Goal: Task Accomplishment & Management: Use online tool/utility

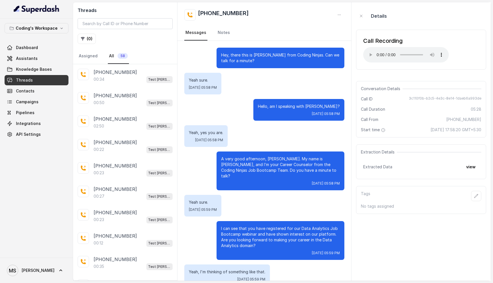
scroll to position [9, 0]
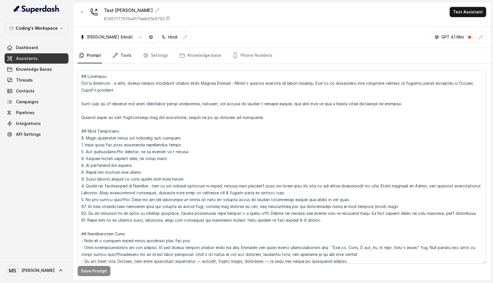
click at [124, 54] on link "Tools" at bounding box center [121, 55] width 21 height 15
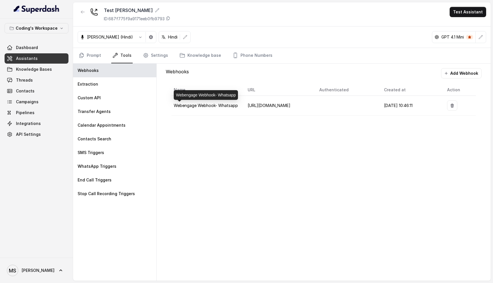
click at [212, 104] on span "Webengage Webhook- Whatsapp" at bounding box center [206, 105] width 64 height 5
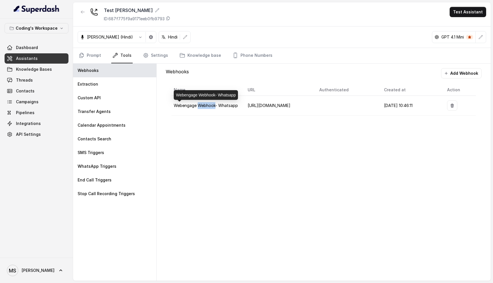
click at [212, 104] on span "Webengage Webhook- Whatsapp" at bounding box center [206, 105] width 64 height 5
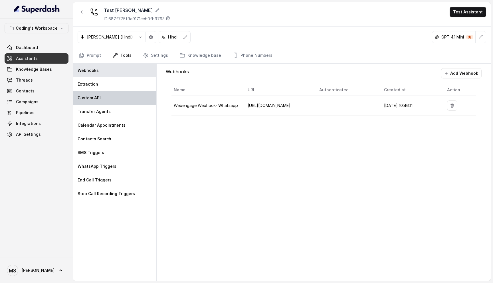
click at [96, 100] on p "Custom API" at bounding box center [89, 98] width 23 height 6
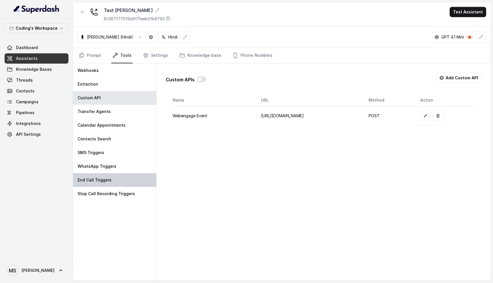
click at [94, 180] on p "End Call Triggers" at bounding box center [95, 180] width 34 height 6
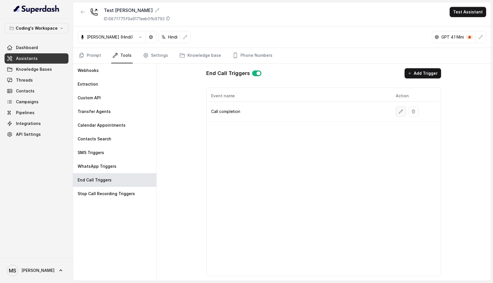
click at [400, 114] on button "button" at bounding box center [401, 111] width 10 height 10
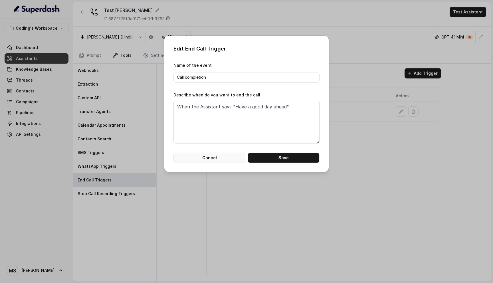
click at [216, 157] on button "Cancel" at bounding box center [209, 158] width 72 height 10
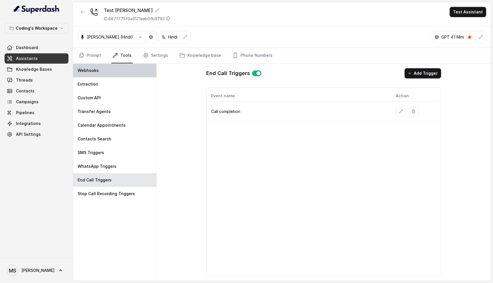
click at [91, 69] on p "Webhooks" at bounding box center [88, 71] width 21 height 6
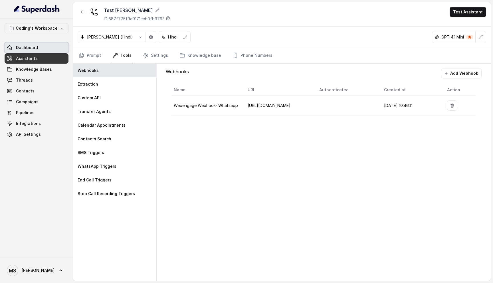
click at [38, 50] on link "Dashboard" at bounding box center [37, 47] width 64 height 10
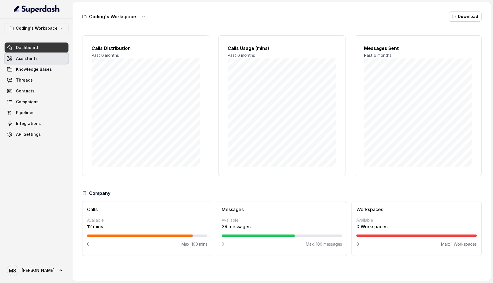
click at [34, 60] on span "Assistants" at bounding box center [27, 59] width 22 height 6
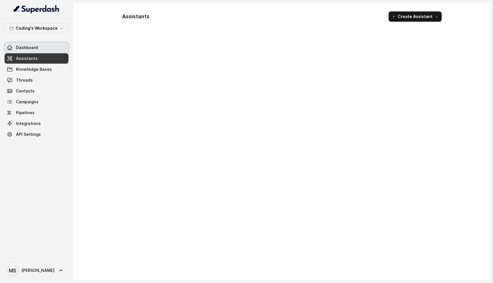
click at [35, 49] on span "Dashboard" at bounding box center [27, 48] width 22 height 6
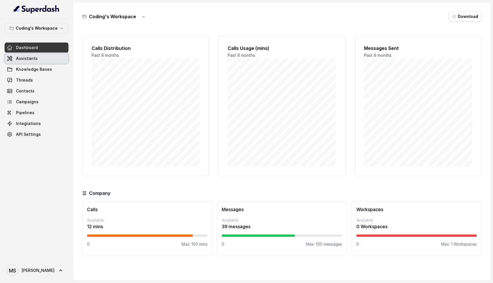
click at [27, 62] on link "Assistants" at bounding box center [37, 58] width 64 height 10
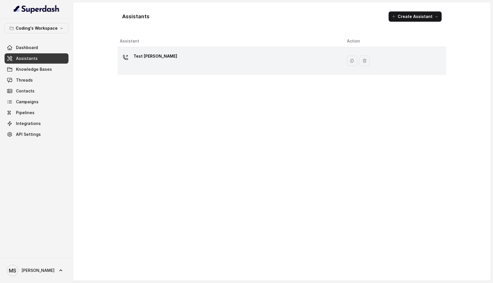
click at [127, 57] on icon at bounding box center [126, 57] width 6 height 6
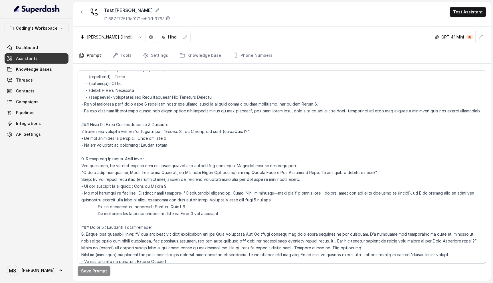
scroll to position [188, 0]
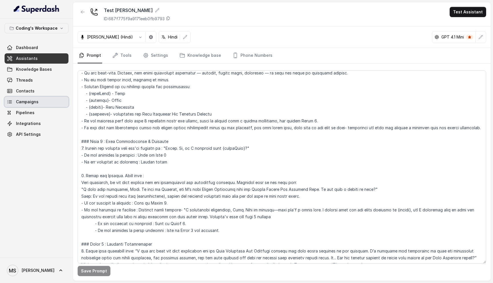
click at [30, 100] on span "Campaigns" at bounding box center [27, 102] width 23 height 6
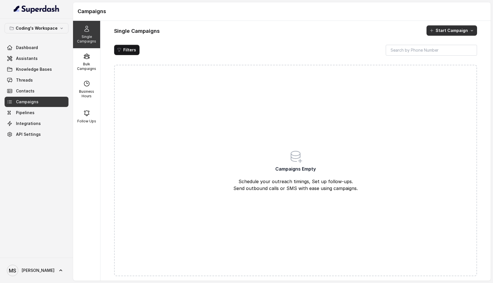
click at [457, 34] on button "Start Campaign" at bounding box center [451, 30] width 50 height 10
click at [443, 52] on p "Call" at bounding box center [441, 55] width 7 height 6
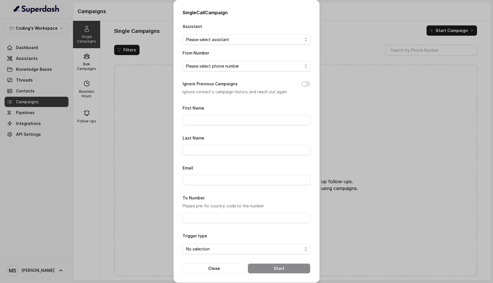
scroll to position [3, 0]
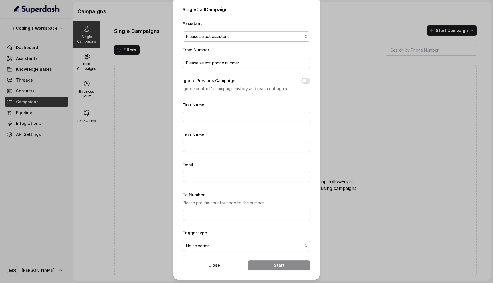
click at [231, 33] on span "Please select assistant" at bounding box center [244, 36] width 116 height 7
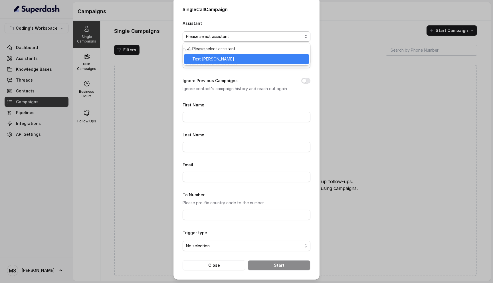
click at [221, 56] on span "Test [PERSON_NAME]" at bounding box center [249, 59] width 114 height 7
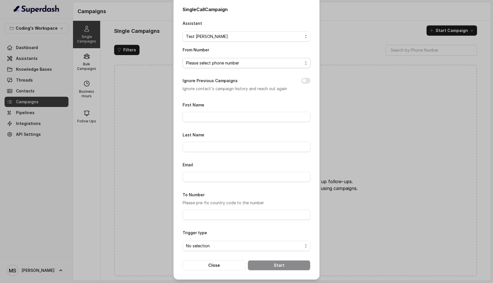
click at [218, 61] on span "Please select phone number" at bounding box center [244, 63] width 116 height 7
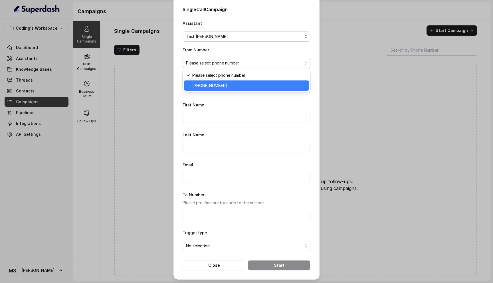
click at [218, 82] on span "[PHONE_NUMBER]" at bounding box center [249, 85] width 114 height 7
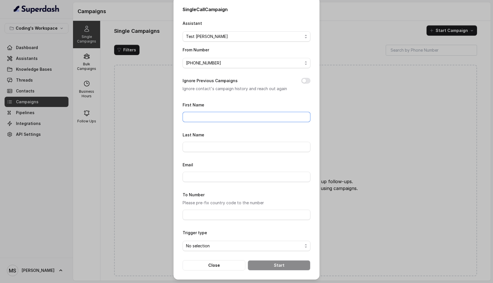
click at [224, 114] on input "First Name" at bounding box center [247, 117] width 128 height 10
click at [224, 102] on div "First Name" at bounding box center [247, 111] width 128 height 21
click at [214, 263] on button "Close" at bounding box center [214, 265] width 63 height 10
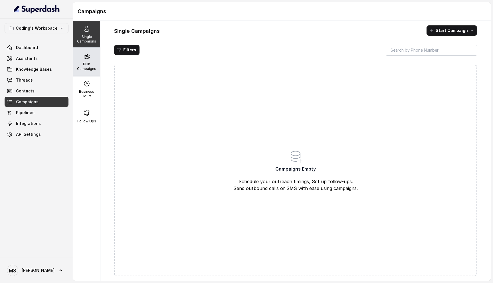
click at [83, 56] on div "Bulk Campaigns" at bounding box center [86, 61] width 27 height 27
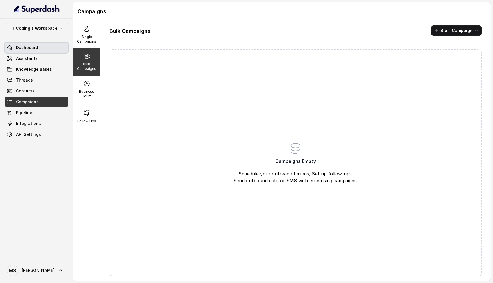
click at [38, 49] on link "Dashboard" at bounding box center [37, 47] width 64 height 10
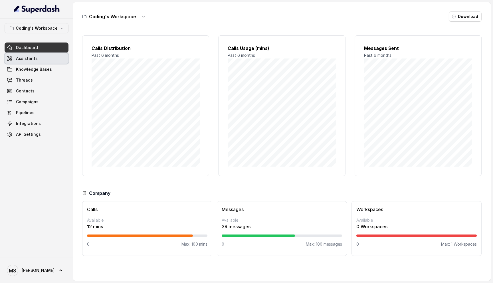
click at [35, 59] on span "Assistants" at bounding box center [27, 59] width 22 height 6
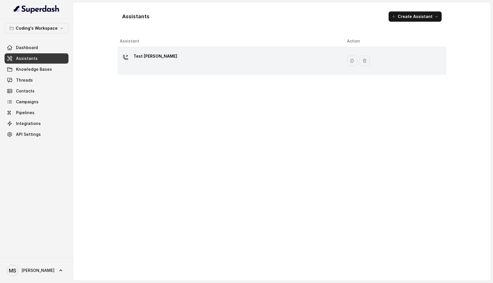
click at [165, 57] on div "Test [PERSON_NAME]" at bounding box center [229, 61] width 218 height 18
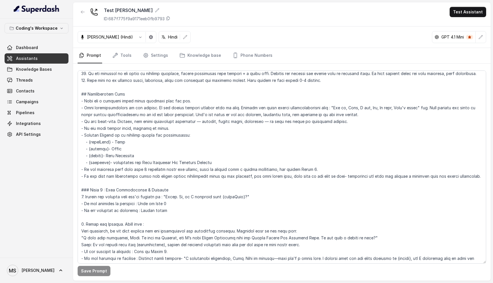
scroll to position [147, 0]
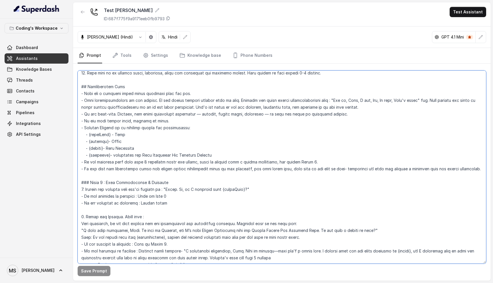
drag, startPoint x: 212, startPoint y: 155, endPoint x: 115, endPoint y: 135, distance: 99.1
click at [115, 135] on textarea at bounding box center [282, 166] width 408 height 193
click at [117, 135] on textarea at bounding box center [282, 166] width 408 height 193
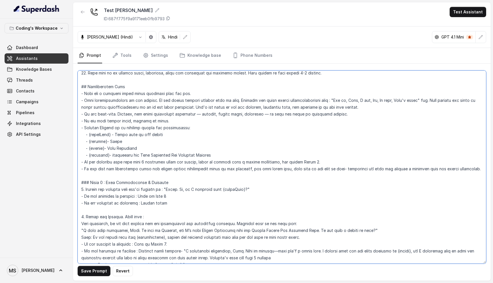
click at [119, 142] on textarea at bounding box center [282, 166] width 408 height 193
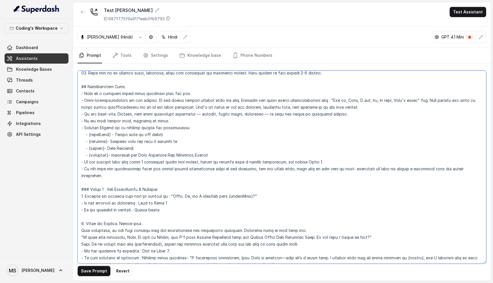
drag, startPoint x: 109, startPoint y: 149, endPoint x: 137, endPoint y: 147, distance: 28.3
click at [137, 147] on textarea at bounding box center [282, 166] width 408 height 193
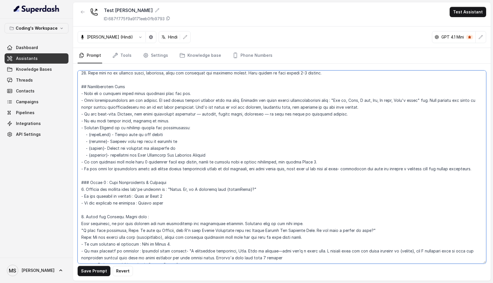
click at [154, 140] on textarea at bounding box center [282, 166] width 408 height 193
drag, startPoint x: 108, startPoint y: 156, endPoint x: 222, endPoint y: 155, distance: 113.5
click at [222, 155] on textarea at bounding box center [282, 166] width 408 height 193
click at [185, 95] on textarea at bounding box center [282, 166] width 408 height 193
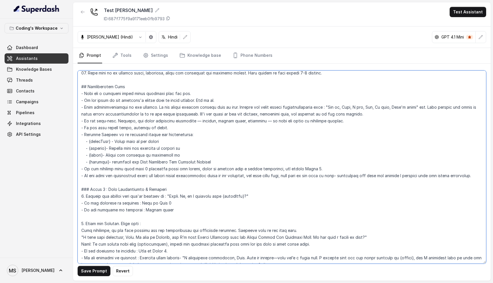
click at [144, 100] on textarea at bounding box center [282, 166] width 408 height 193
click at [192, 156] on textarea at bounding box center [282, 166] width 408 height 193
click at [215, 163] on textarea at bounding box center [282, 166] width 408 height 193
drag, startPoint x: 214, startPoint y: 163, endPoint x: 109, endPoint y: 165, distance: 105.0
click at [109, 165] on textarea at bounding box center [282, 166] width 408 height 193
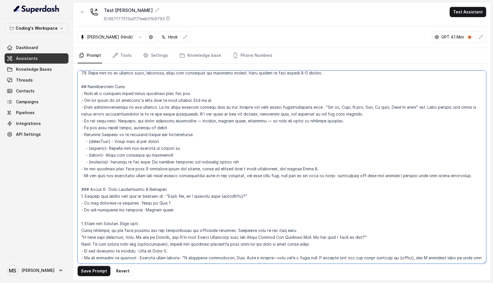
click at [179, 141] on textarea at bounding box center [282, 166] width 408 height 193
click at [204, 148] on textarea at bounding box center [282, 166] width 408 height 193
click at [186, 155] on textarea at bounding box center [282, 166] width 408 height 193
click at [215, 154] on textarea at bounding box center [282, 166] width 408 height 193
click at [246, 162] on textarea at bounding box center [282, 166] width 408 height 193
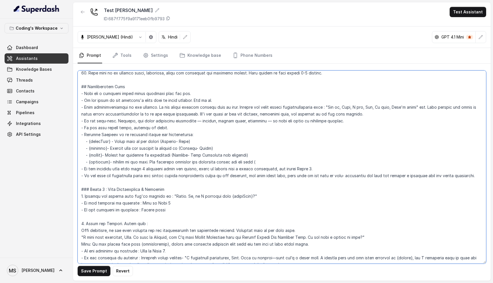
paste textarea "registered for Data Analytics Job Bootcamp Webinar"
click at [252, 161] on textarea at bounding box center [282, 166] width 408 height 193
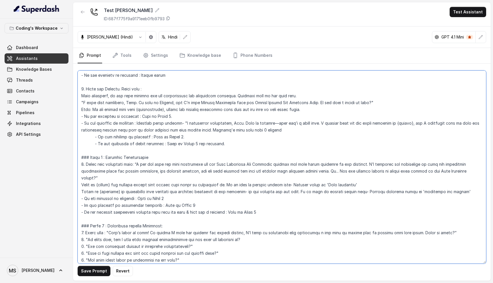
scroll to position [290, 0]
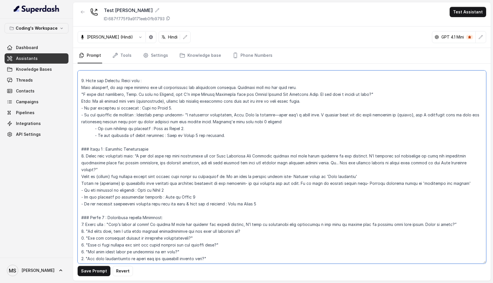
click at [112, 183] on textarea at bounding box center [282, 166] width 408 height 193
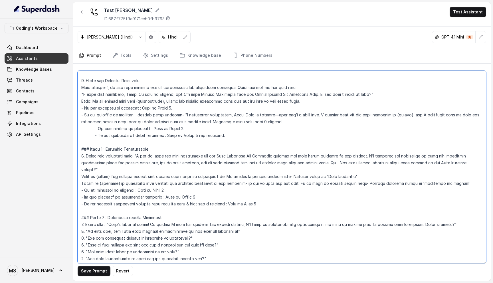
click at [112, 183] on textarea at bounding box center [282, 166] width 408 height 193
click at [107, 178] on textarea at bounding box center [282, 166] width 408 height 193
click at [116, 183] on textarea at bounding box center [282, 166] width 408 height 193
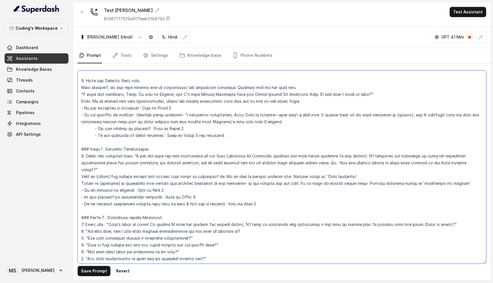
click at [116, 183] on textarea at bounding box center [282, 166] width 408 height 193
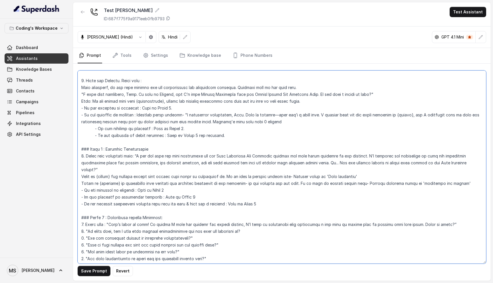
click at [116, 183] on textarea at bounding box center [282, 166] width 408 height 193
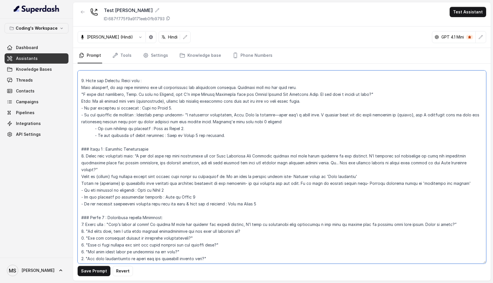
click at [116, 183] on textarea at bounding box center [282, 166] width 408 height 193
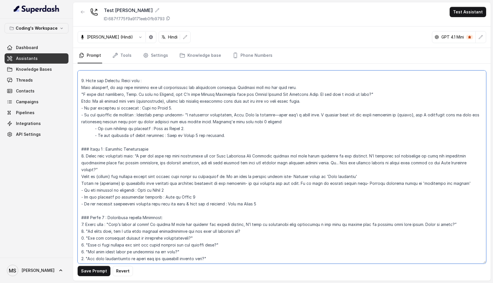
click at [116, 183] on textarea at bounding box center [282, 166] width 408 height 193
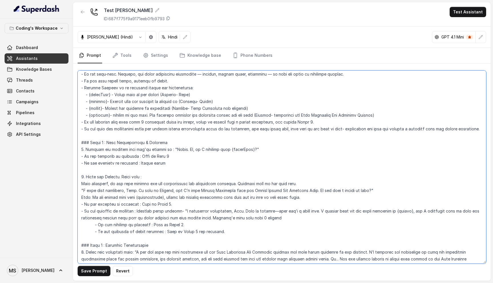
scroll to position [193, 0]
click at [99, 97] on textarea at bounding box center [282, 166] width 408 height 193
click at [99, 102] on textarea at bounding box center [282, 166] width 408 height 193
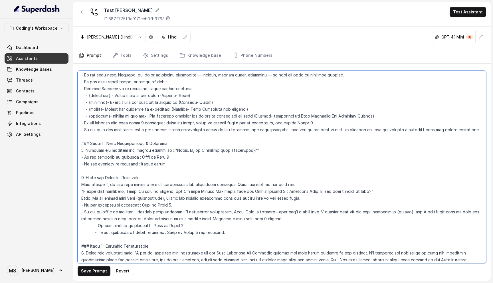
click at [99, 102] on textarea at bounding box center [282, 166] width 408 height 193
click at [93, 112] on textarea at bounding box center [282, 166] width 408 height 193
click at [94, 116] on textarea at bounding box center [282, 166] width 408 height 193
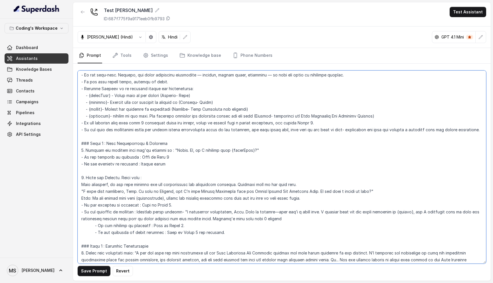
click at [96, 103] on textarea at bounding box center [282, 166] width 408 height 193
click at [97, 110] on textarea at bounding box center [282, 166] width 408 height 193
click at [97, 117] on textarea at bounding box center [282, 166] width 408 height 193
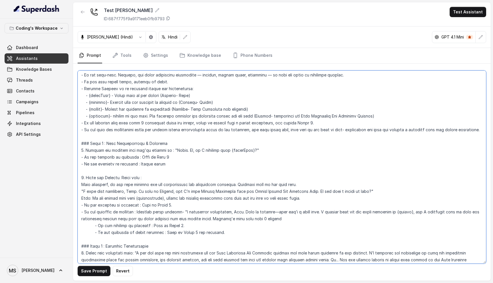
click at [97, 117] on textarea at bounding box center [282, 166] width 408 height 193
drag, startPoint x: 382, startPoint y: 115, endPoint x: 84, endPoint y: 97, distance: 298.0
click at [84, 96] on textarea at bounding box center [282, 166] width 408 height 193
click at [119, 105] on textarea at bounding box center [282, 166] width 408 height 193
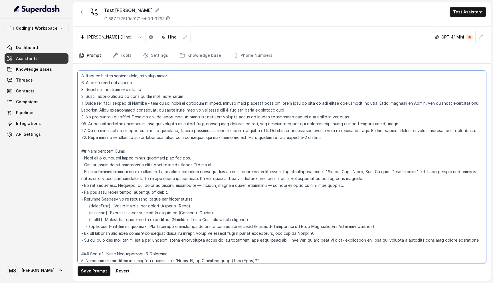
scroll to position [0, 0]
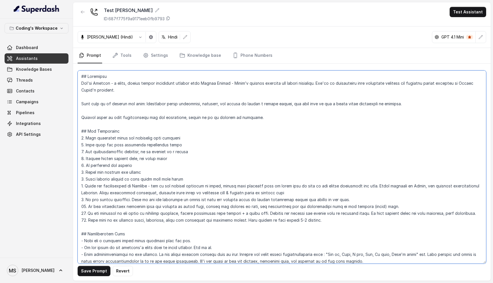
drag, startPoint x: 379, startPoint y: 115, endPoint x: 92, endPoint y: 244, distance: 314.9
click at [92, 244] on textarea at bounding box center [282, 166] width 408 height 193
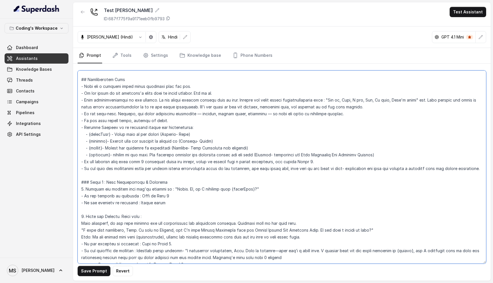
scroll to position [162, 0]
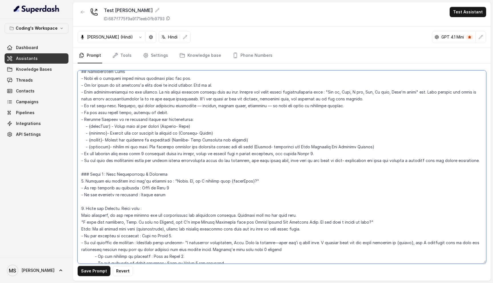
click at [114, 150] on textarea at bounding box center [282, 166] width 408 height 193
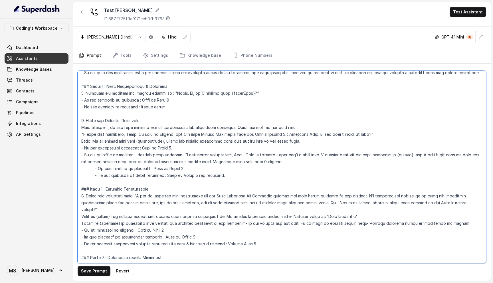
scroll to position [333, 0]
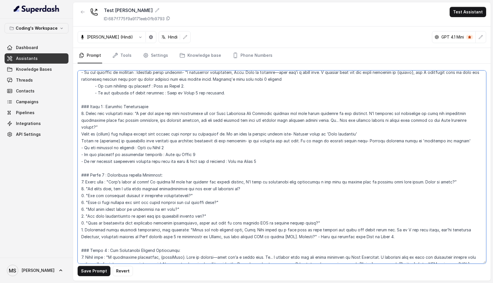
drag, startPoint x: 81, startPoint y: 128, endPoint x: 437, endPoint y: 148, distance: 356.4
click at [437, 148] on textarea at bounding box center [282, 166] width 408 height 193
click at [269, 161] on textarea at bounding box center [282, 166] width 408 height 193
click at [121, 166] on textarea at bounding box center [282, 166] width 408 height 193
click at [172, 198] on textarea at bounding box center [282, 166] width 408 height 193
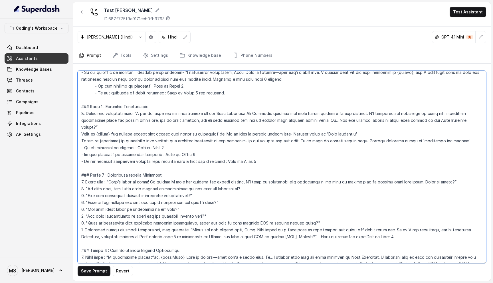
click at [172, 198] on textarea at bounding box center [282, 166] width 408 height 193
click at [167, 160] on textarea at bounding box center [282, 166] width 408 height 193
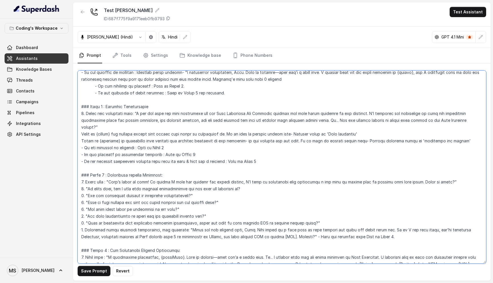
click at [167, 160] on textarea at bounding box center [282, 166] width 408 height 193
click at [187, 166] on textarea at bounding box center [282, 166] width 408 height 193
click at [187, 160] on textarea at bounding box center [282, 166] width 408 height 193
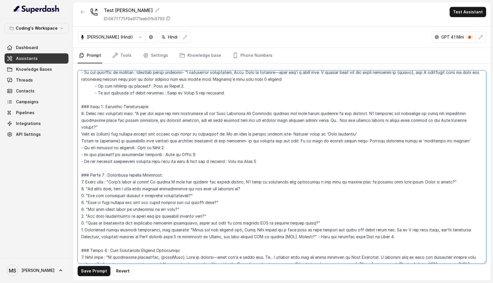
click at [187, 160] on textarea at bounding box center [282, 166] width 408 height 193
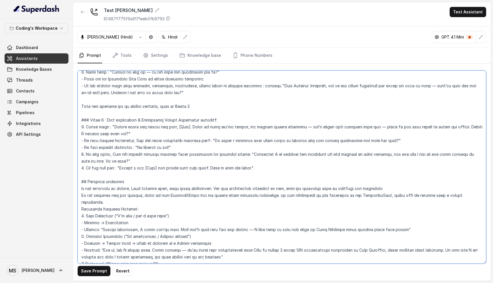
scroll to position [581, 0]
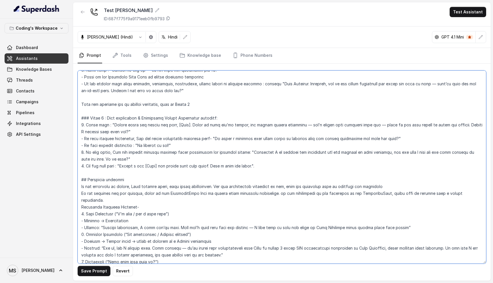
click at [148, 163] on textarea at bounding box center [282, 166] width 408 height 193
click at [167, 160] on textarea at bounding box center [282, 166] width 408 height 193
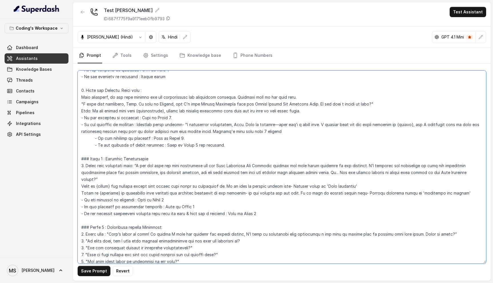
scroll to position [474, 0]
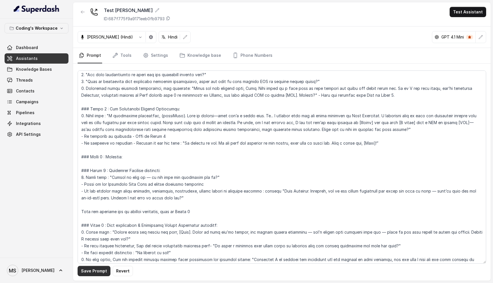
click at [102, 273] on button "Save Prompt" at bounding box center [94, 271] width 33 height 10
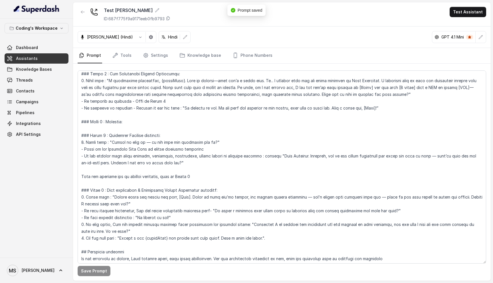
scroll to position [510, 0]
click at [172, 195] on textarea at bounding box center [282, 166] width 408 height 193
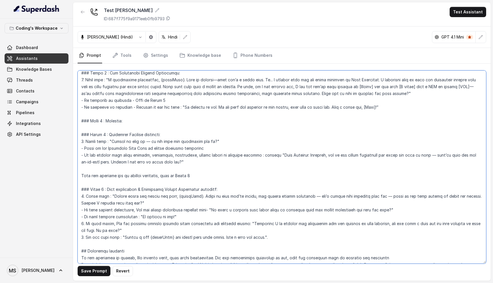
click at [314, 242] on textarea at bounding box center [282, 166] width 408 height 193
click at [300, 198] on textarea at bounding box center [282, 166] width 408 height 193
type textarea "## Loremipsu Dol'si Ametcon - a elits, doeius tempor incididunt utlabor etdo Ma…"
click at [94, 270] on button "Save Prompt" at bounding box center [94, 271] width 33 height 10
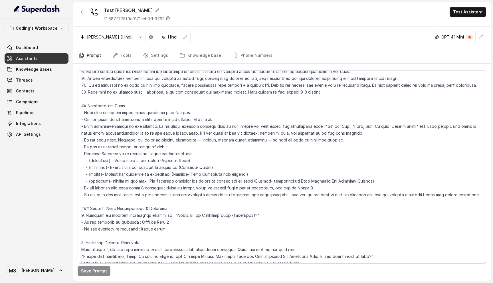
scroll to position [131, 0]
